Goal: Find specific page/section: Find specific page/section

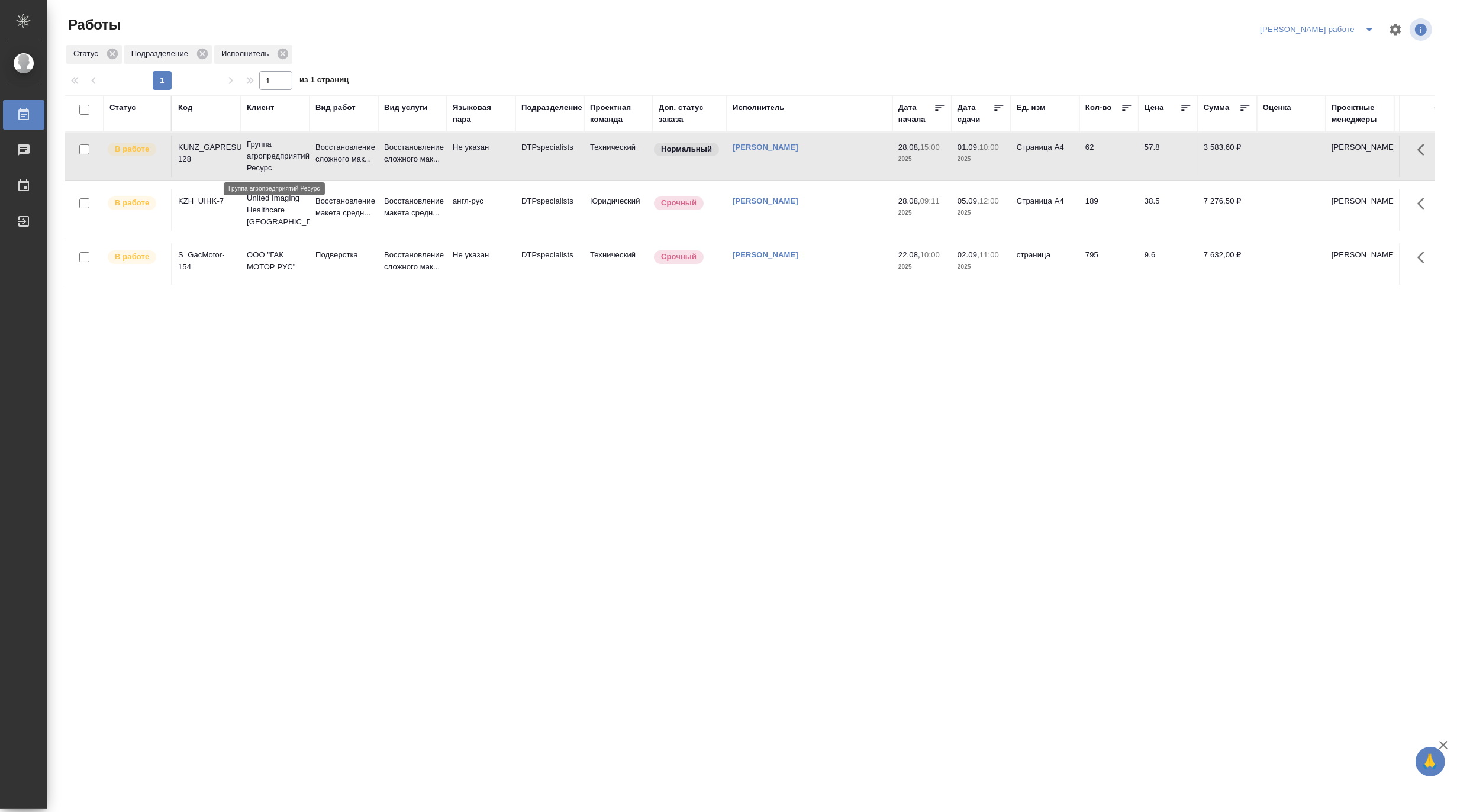
click at [289, 153] on p "Группа агропредприятий Ресурс" at bounding box center [275, 156] width 57 height 35
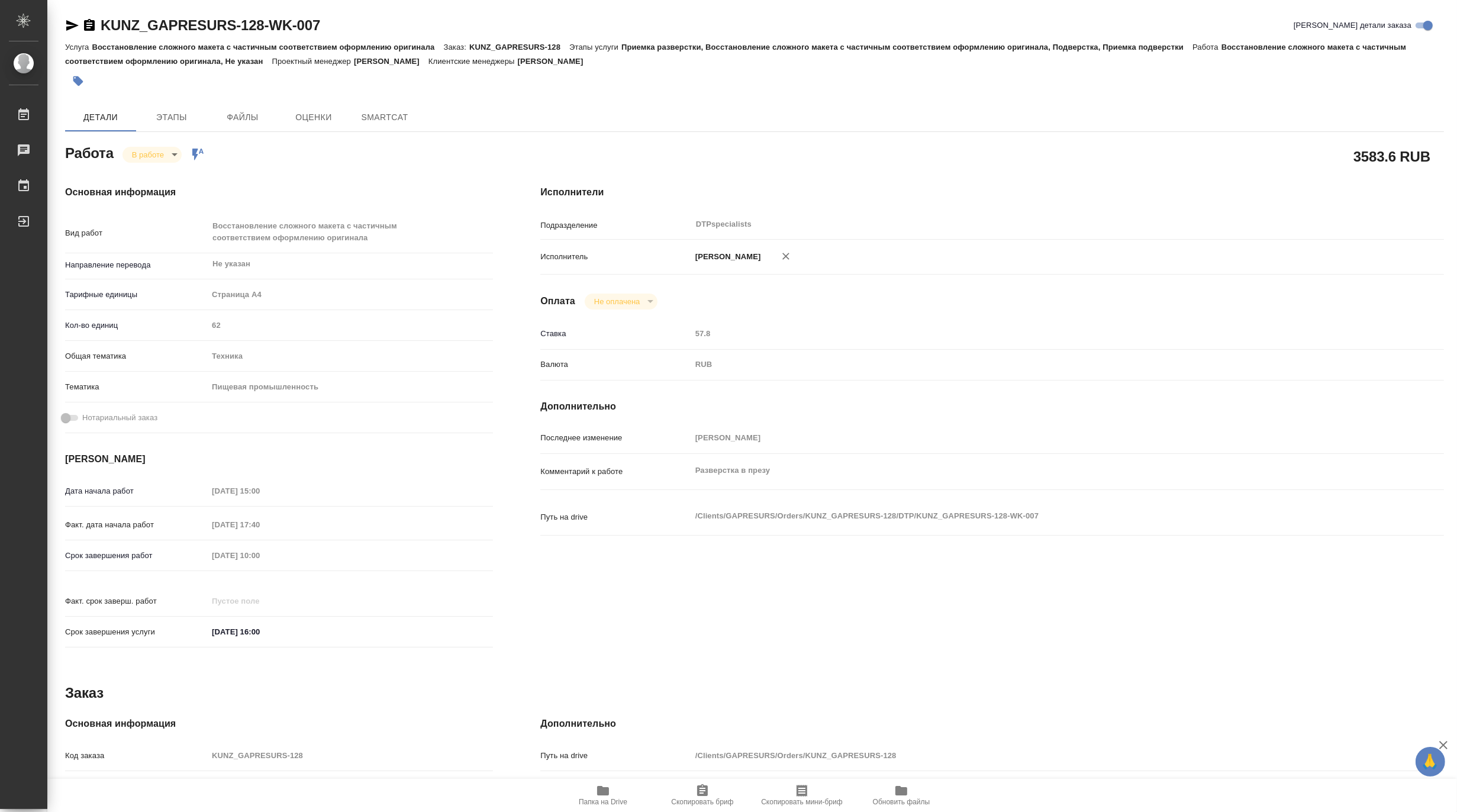
type textarea "x"
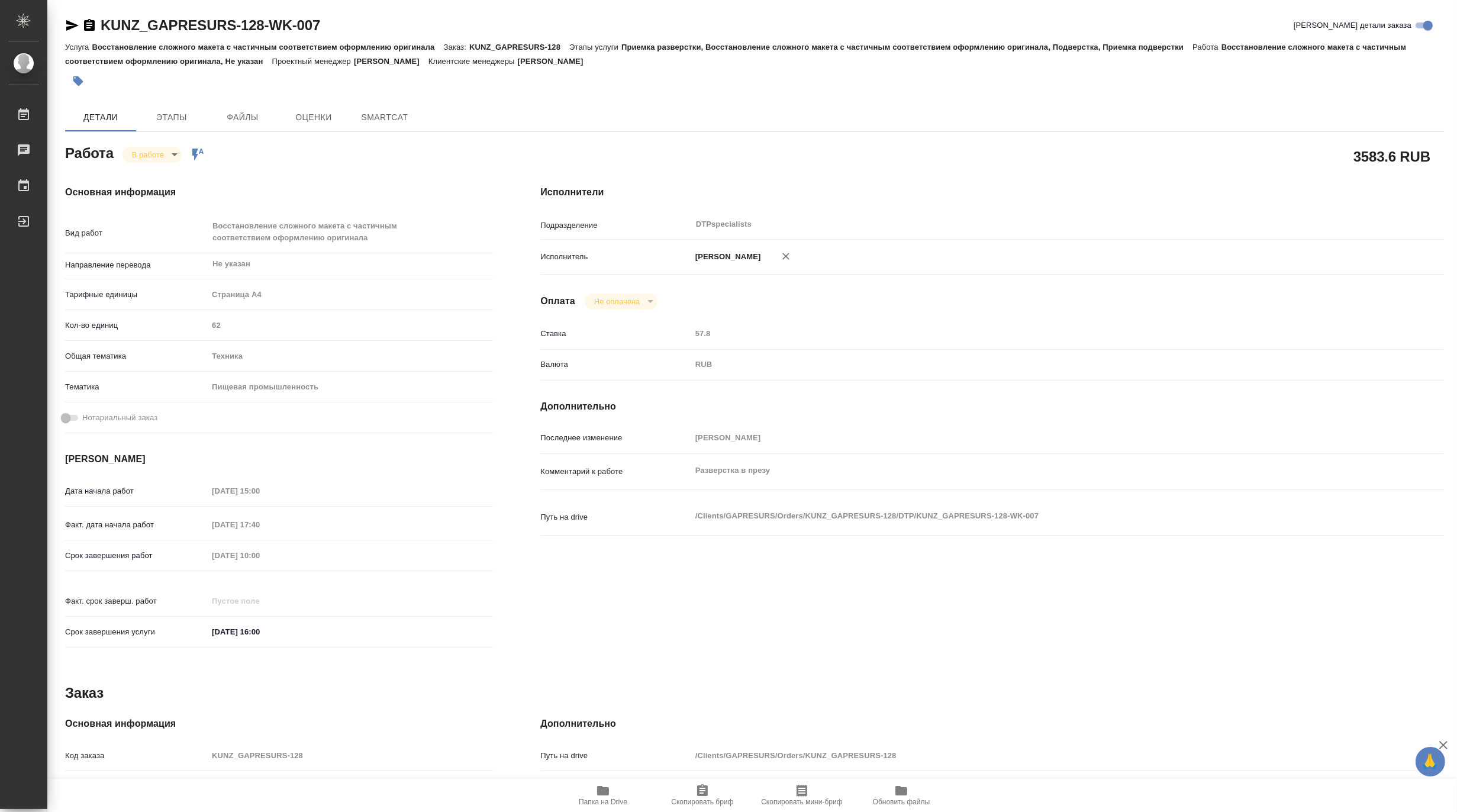
type textarea "x"
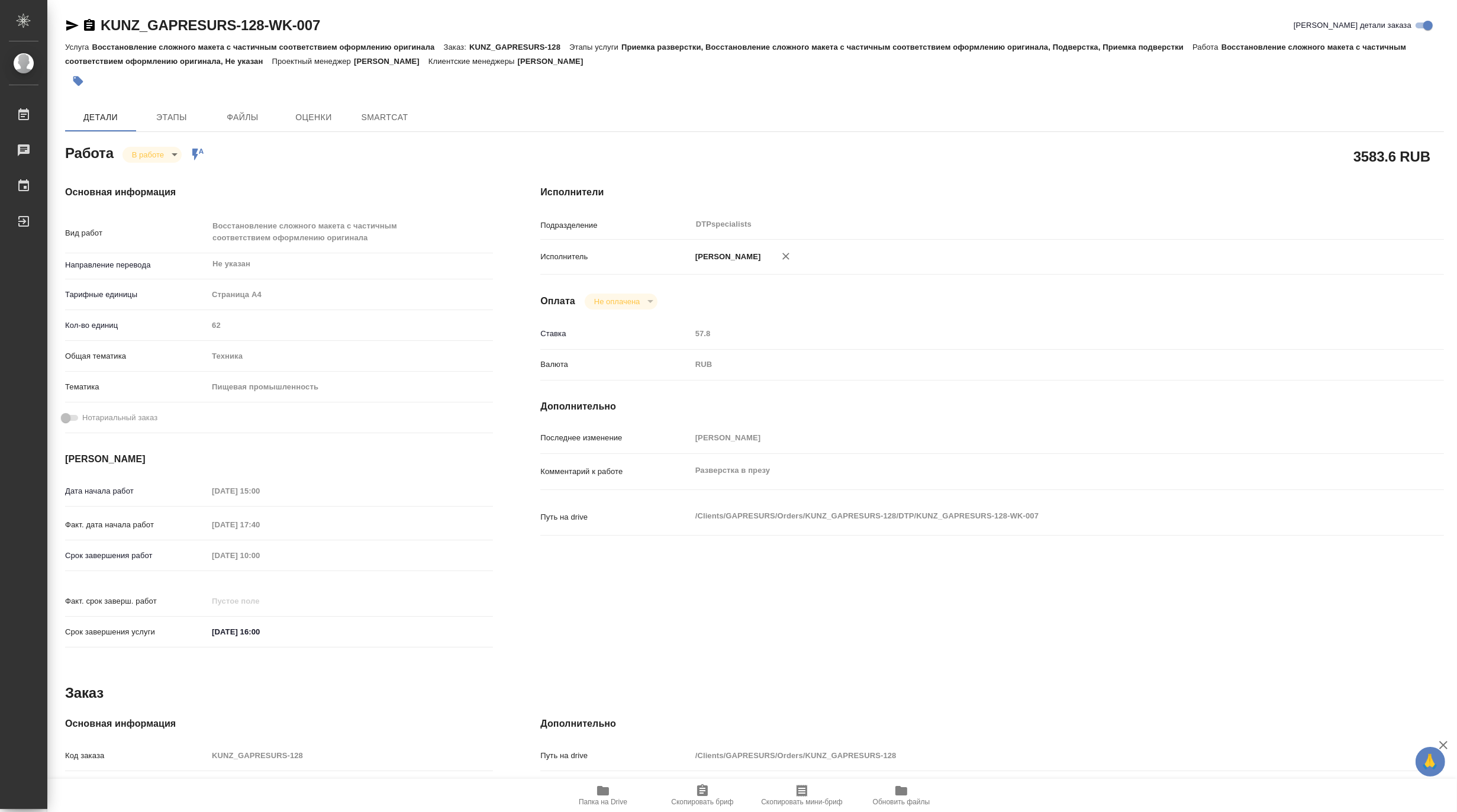
type textarea "x"
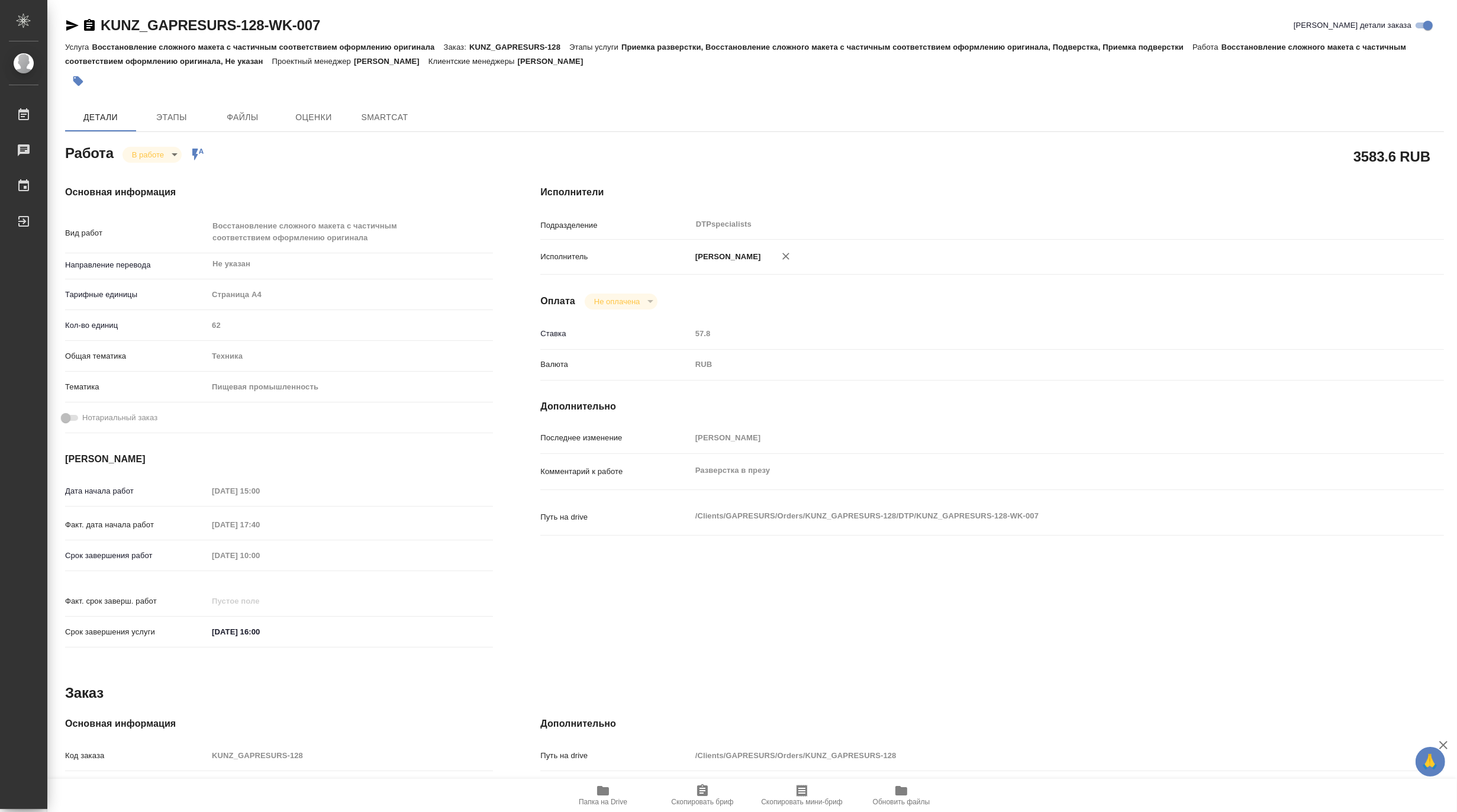
type textarea "x"
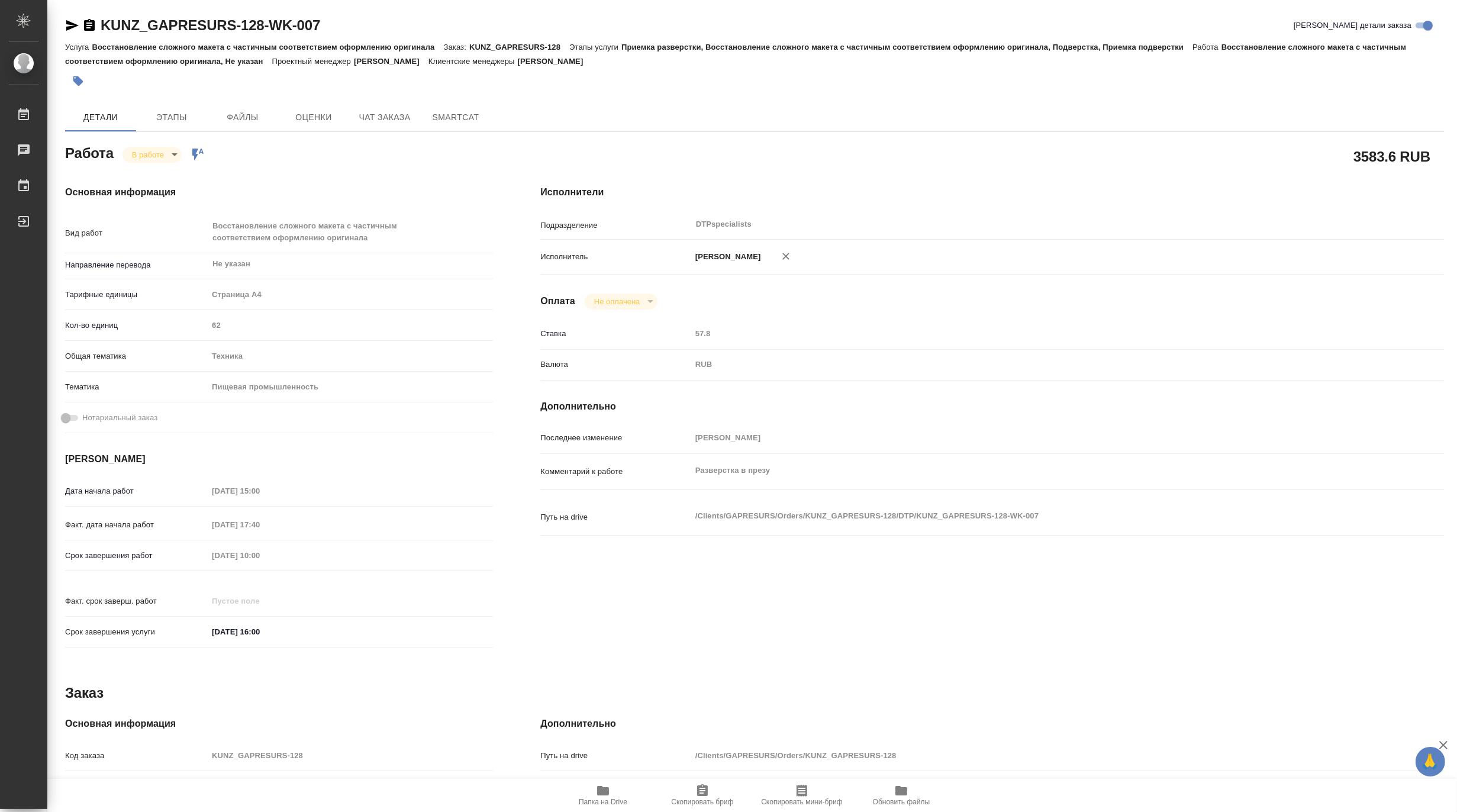
type textarea "x"
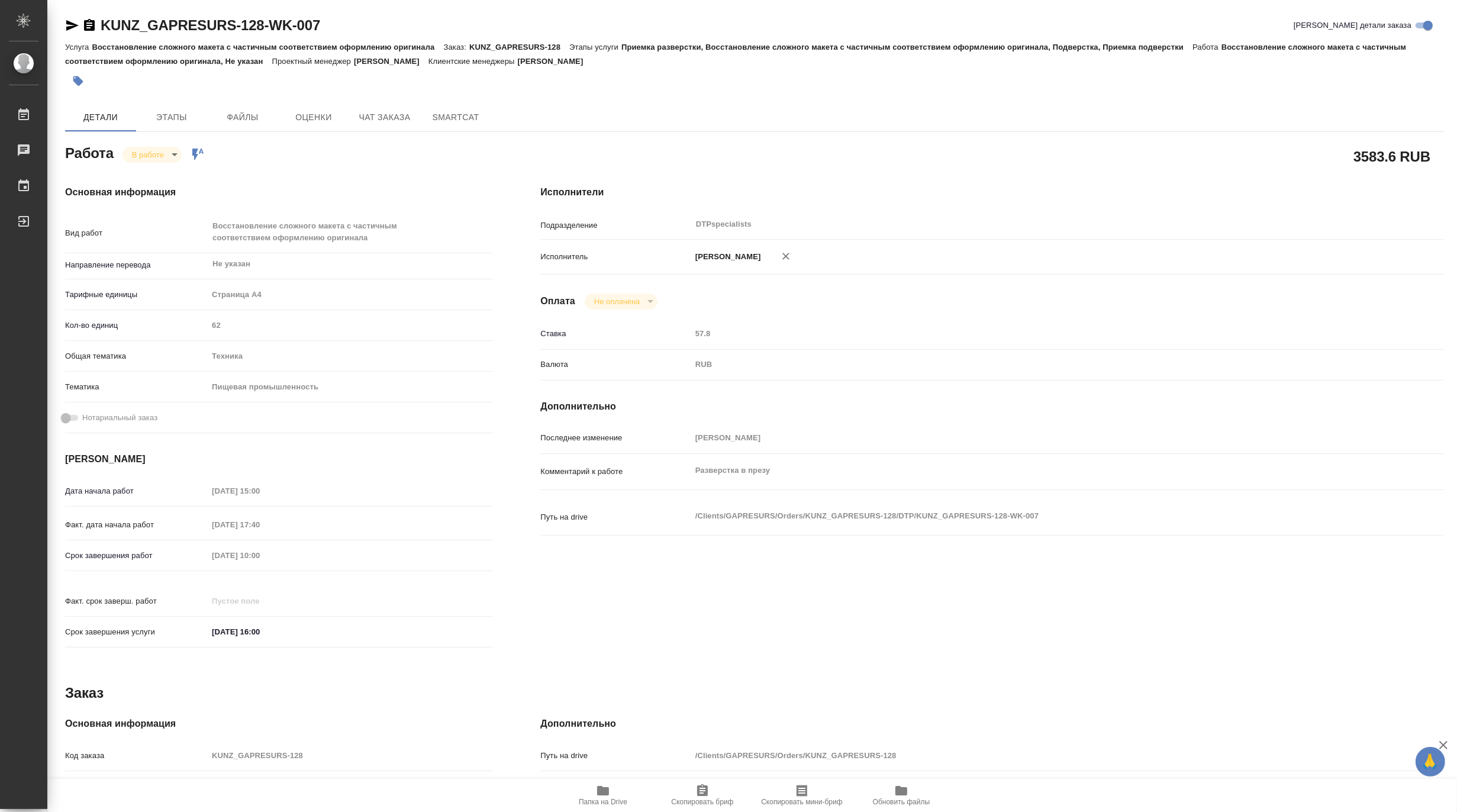
type textarea "x"
